Goal: Information Seeking & Learning: Learn about a topic

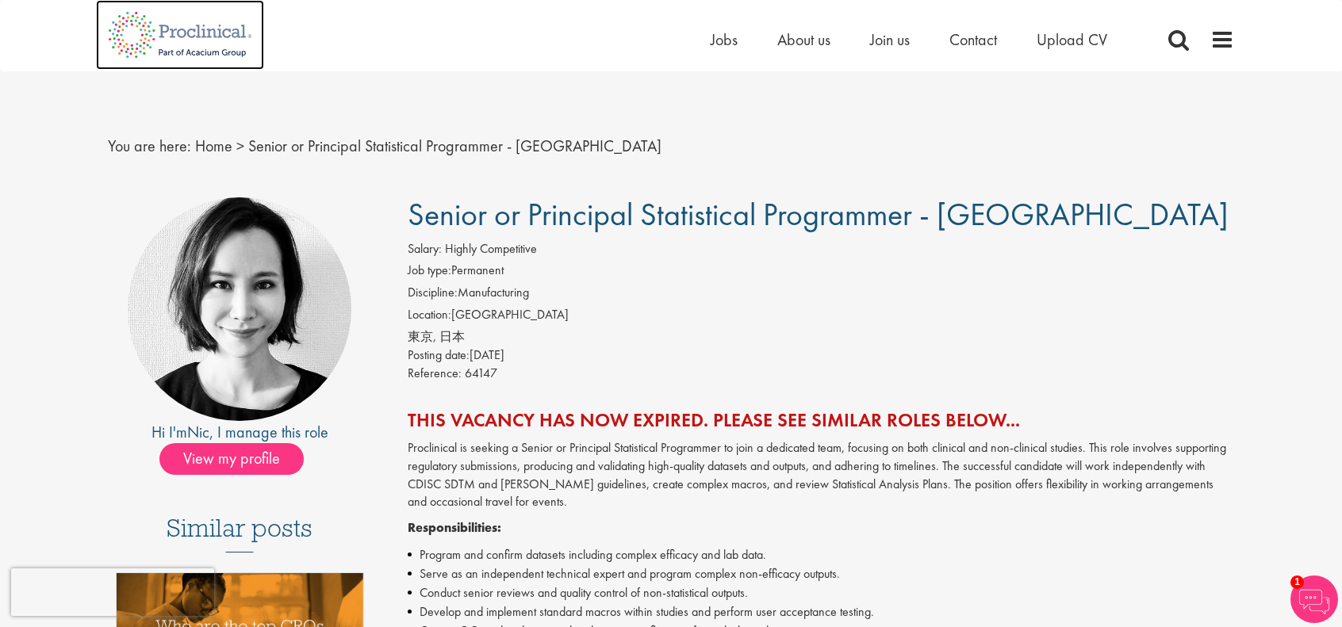
click at [219, 29] on img at bounding box center [180, 35] width 168 height 70
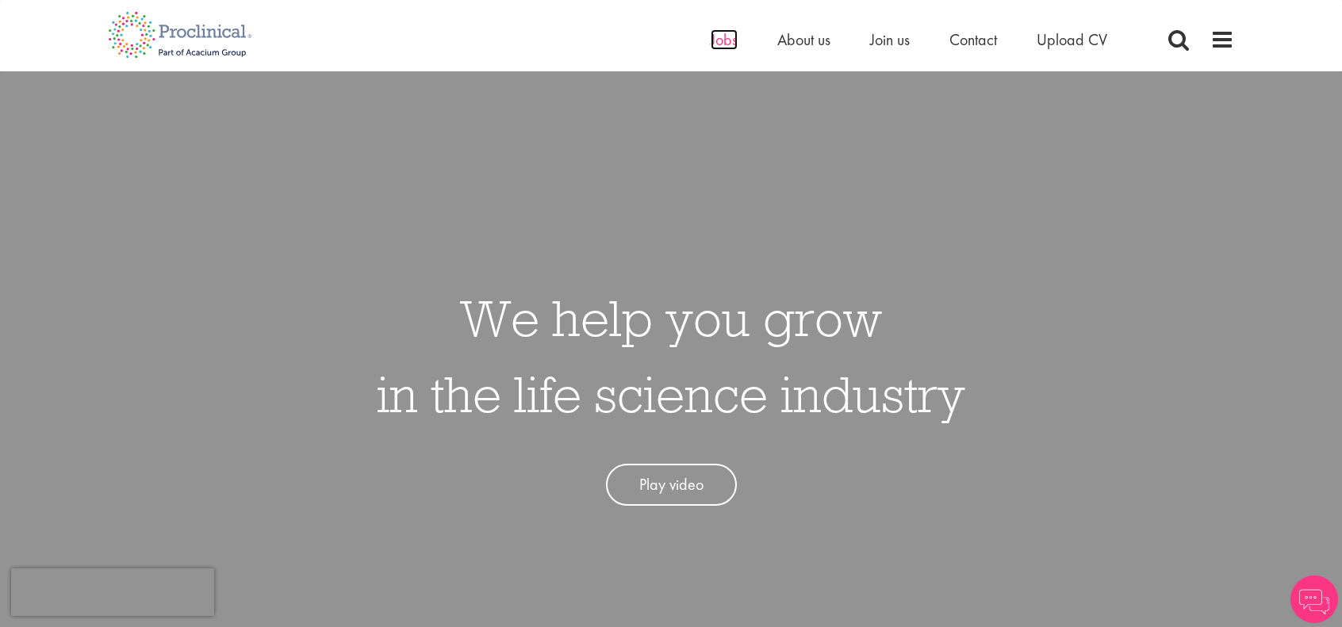
click at [726, 44] on span "Jobs" at bounding box center [723, 39] width 27 height 21
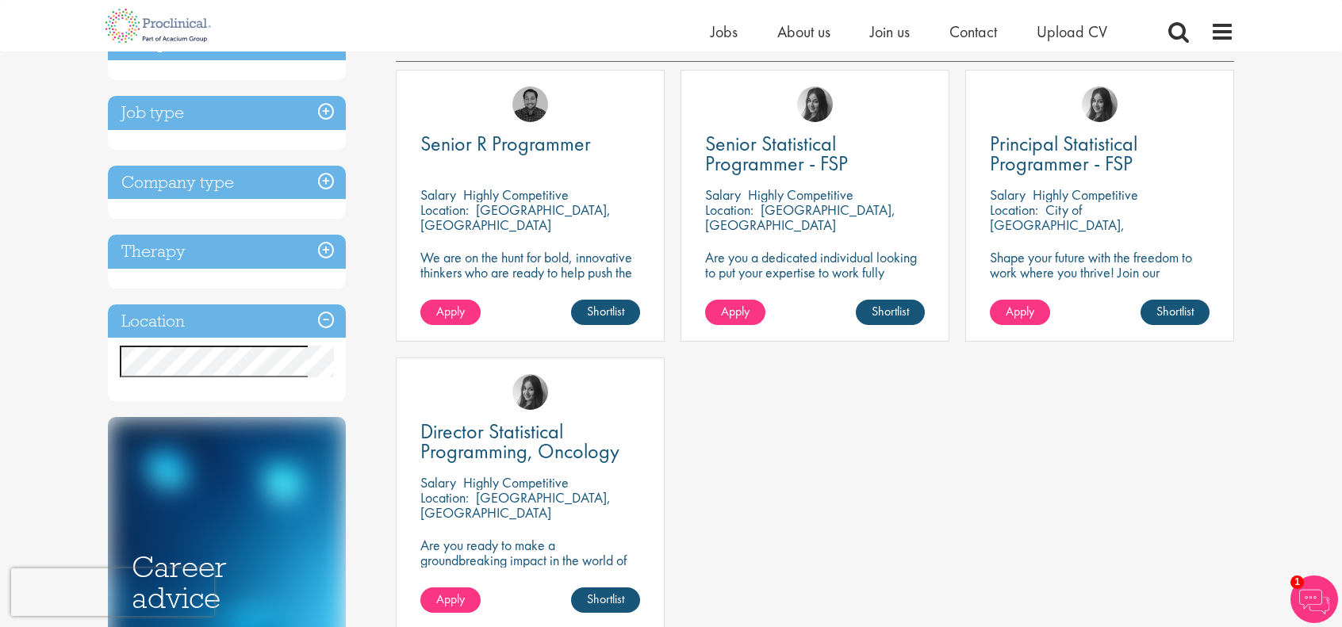
scroll to position [317, 0]
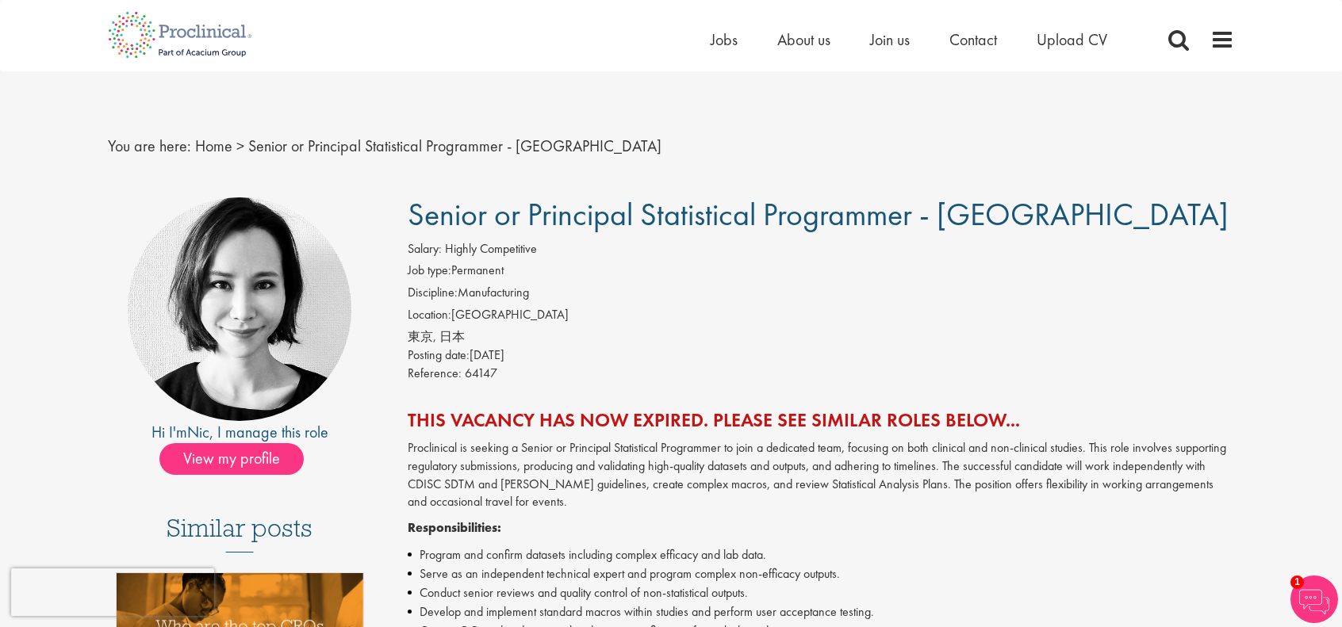
click at [339, 143] on span "Senior or Principal Statistical Programmer - Japan" at bounding box center [454, 146] width 413 height 21
click at [213, 148] on link "Home" at bounding box center [213, 146] width 37 height 21
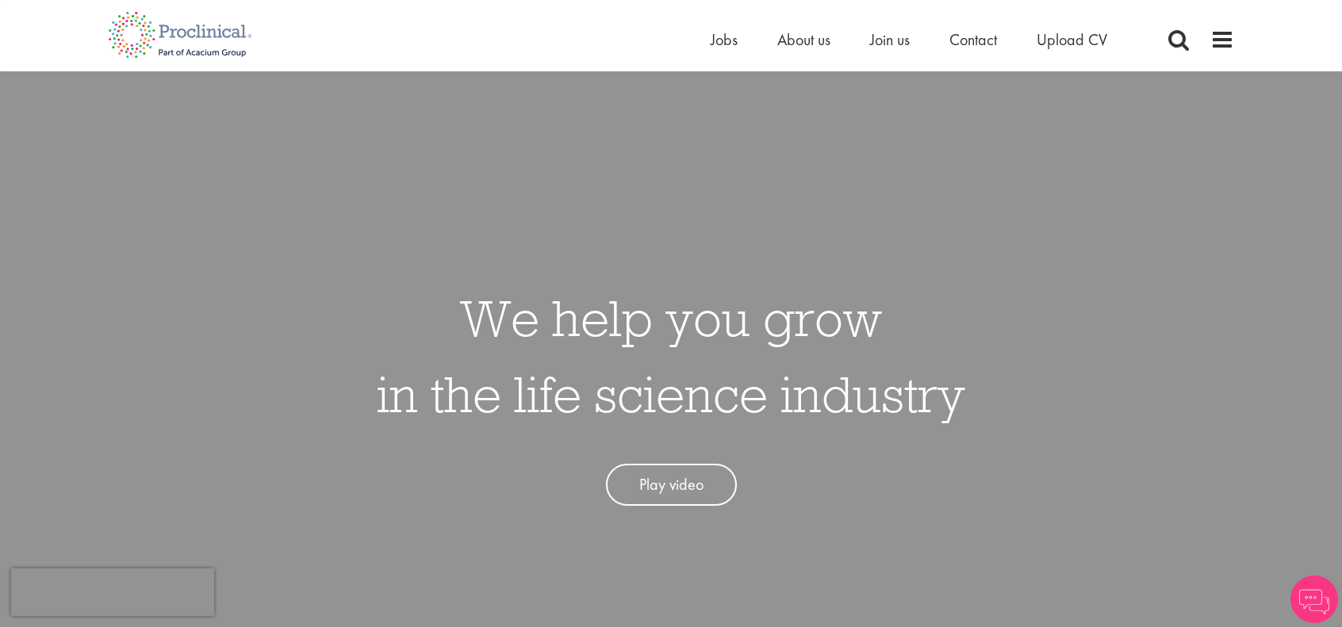
click at [715, 50] on li "Jobs" at bounding box center [723, 40] width 27 height 24
click at [717, 45] on span "Jobs" at bounding box center [723, 39] width 27 height 21
